Goal: Go to known website: Access a specific website the user already knows

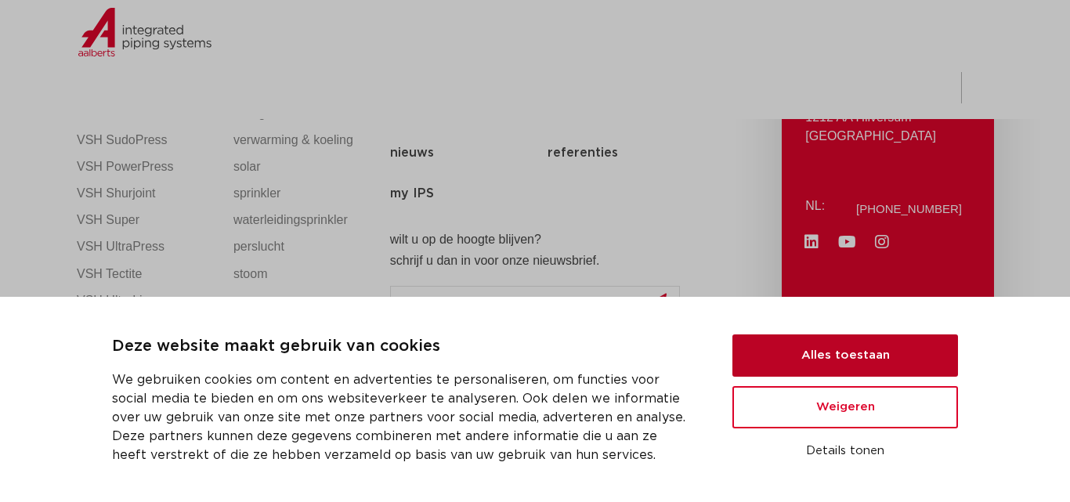
click at [805, 356] on button "Alles toestaan" at bounding box center [845, 355] width 226 height 42
